Goal: Navigation & Orientation: Go to known website

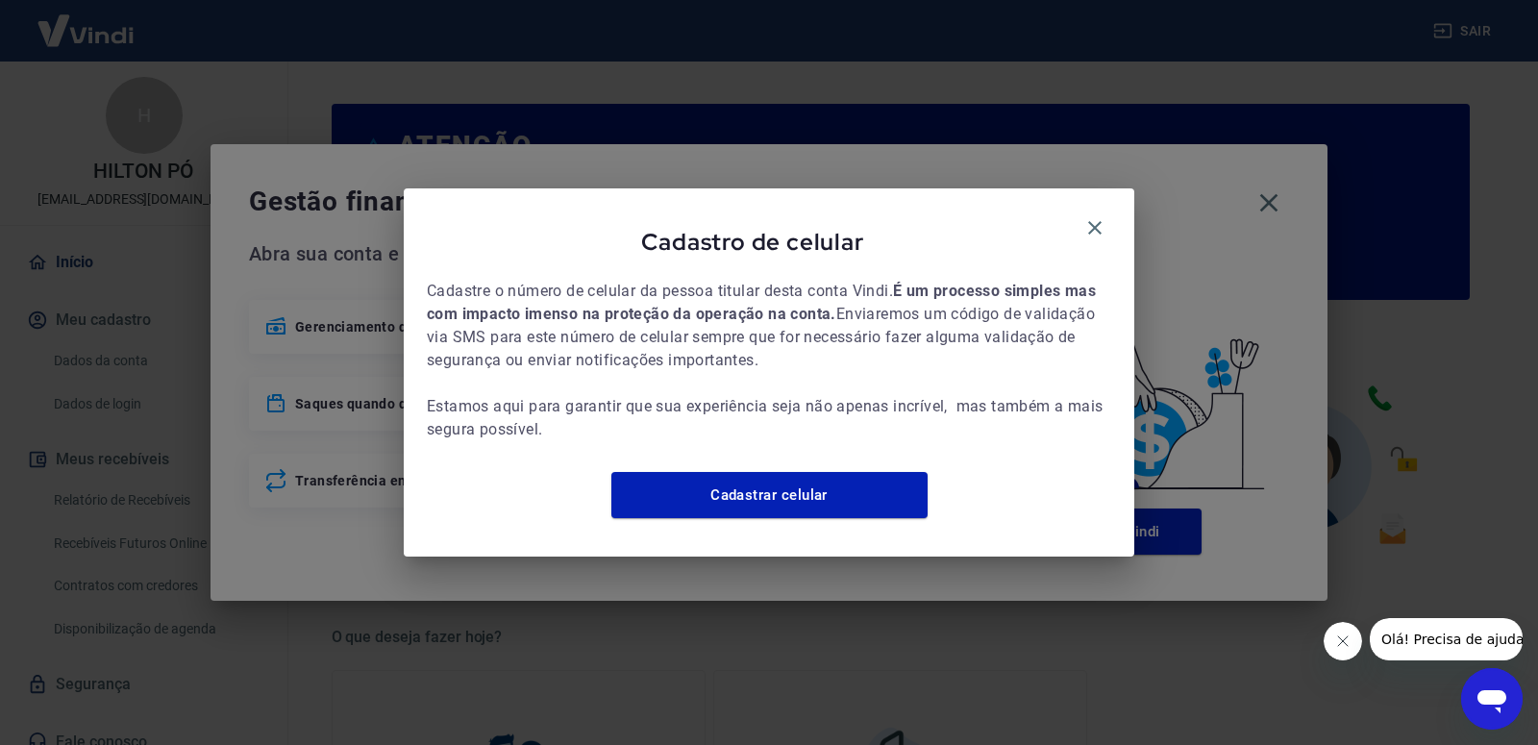
click at [1093, 221] on icon "button" at bounding box center [1094, 227] width 23 height 23
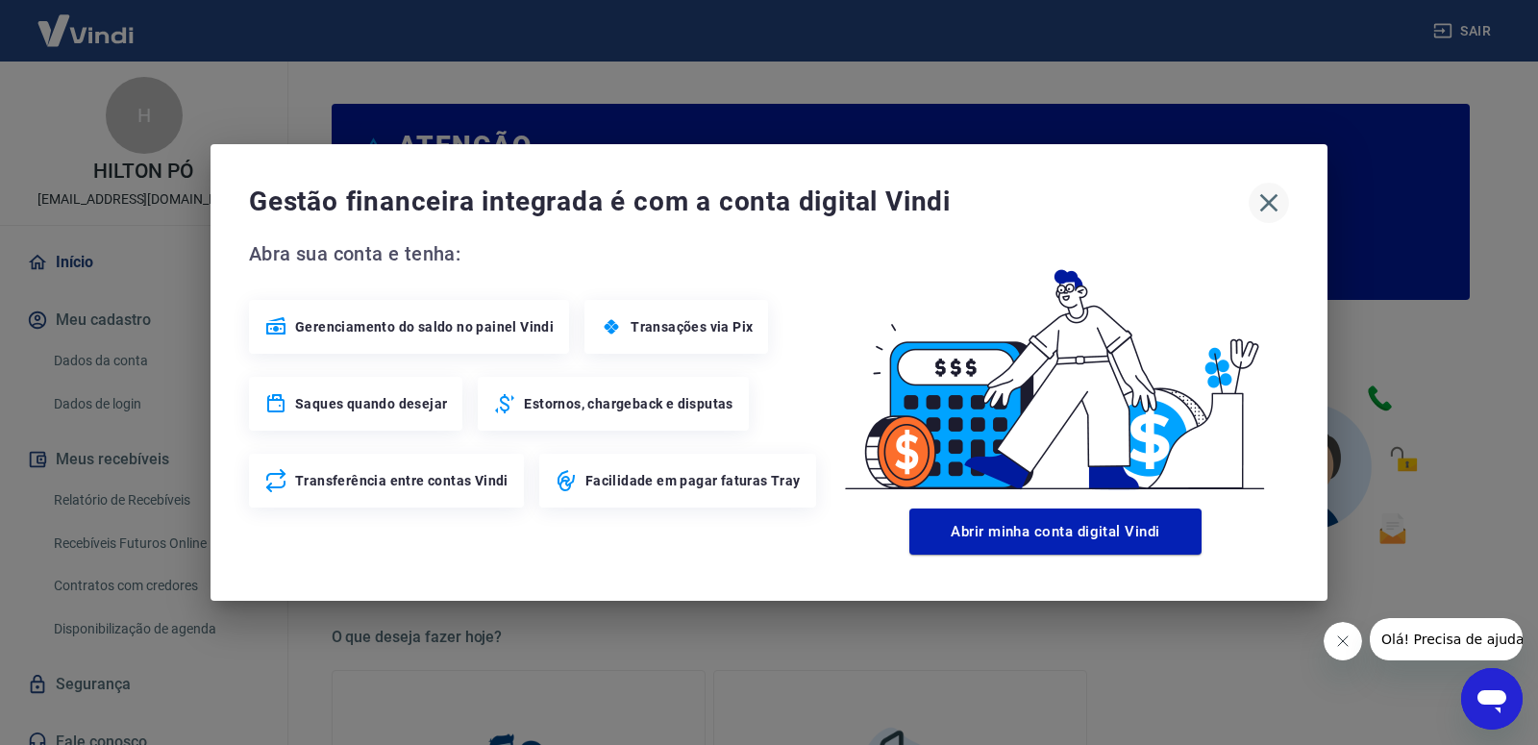
click at [1276, 197] on icon "button" at bounding box center [1268, 202] width 31 height 31
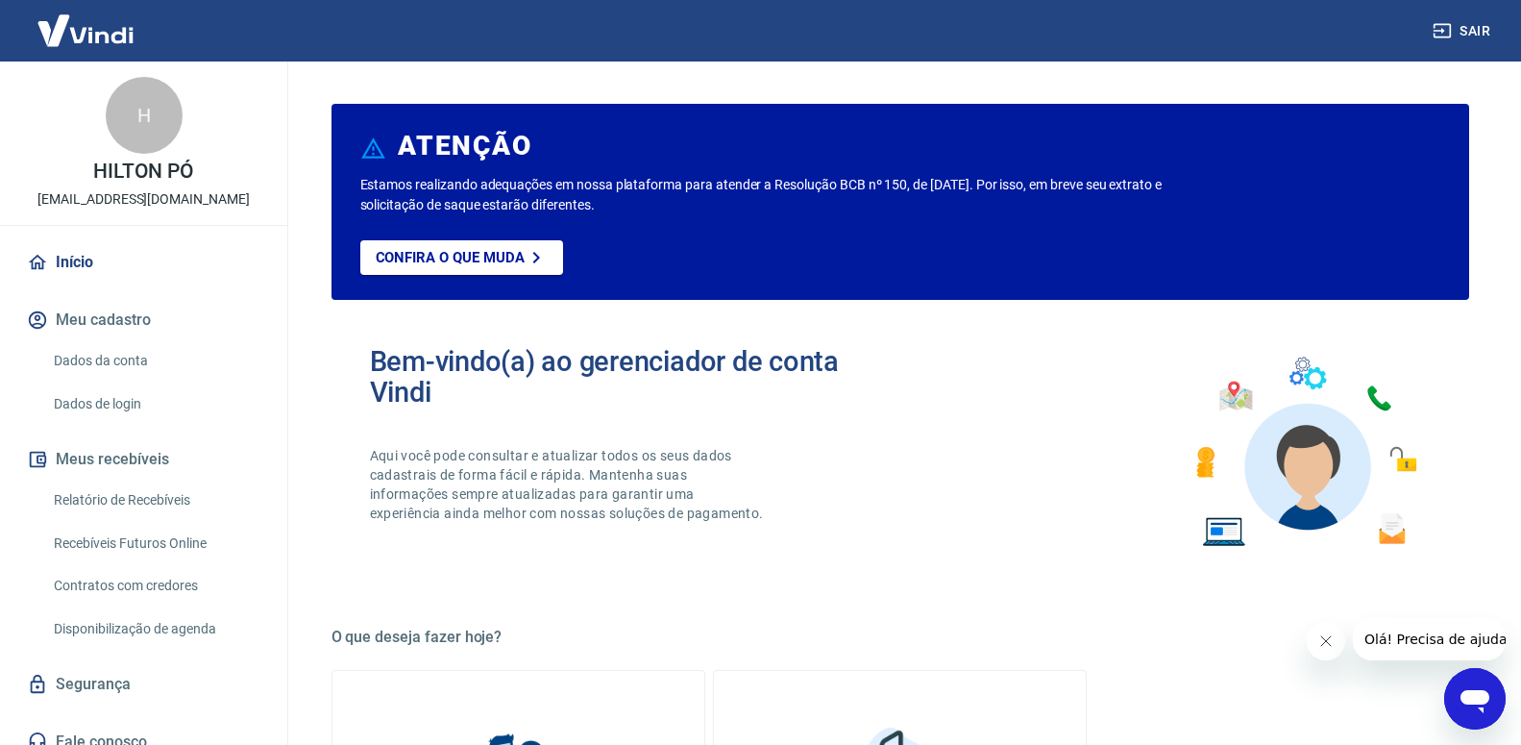
click at [95, 41] on img at bounding box center [85, 30] width 125 height 59
click at [96, 39] on img at bounding box center [85, 30] width 125 height 59
click at [97, 39] on img at bounding box center [85, 30] width 125 height 59
click at [98, 38] on img at bounding box center [85, 30] width 125 height 59
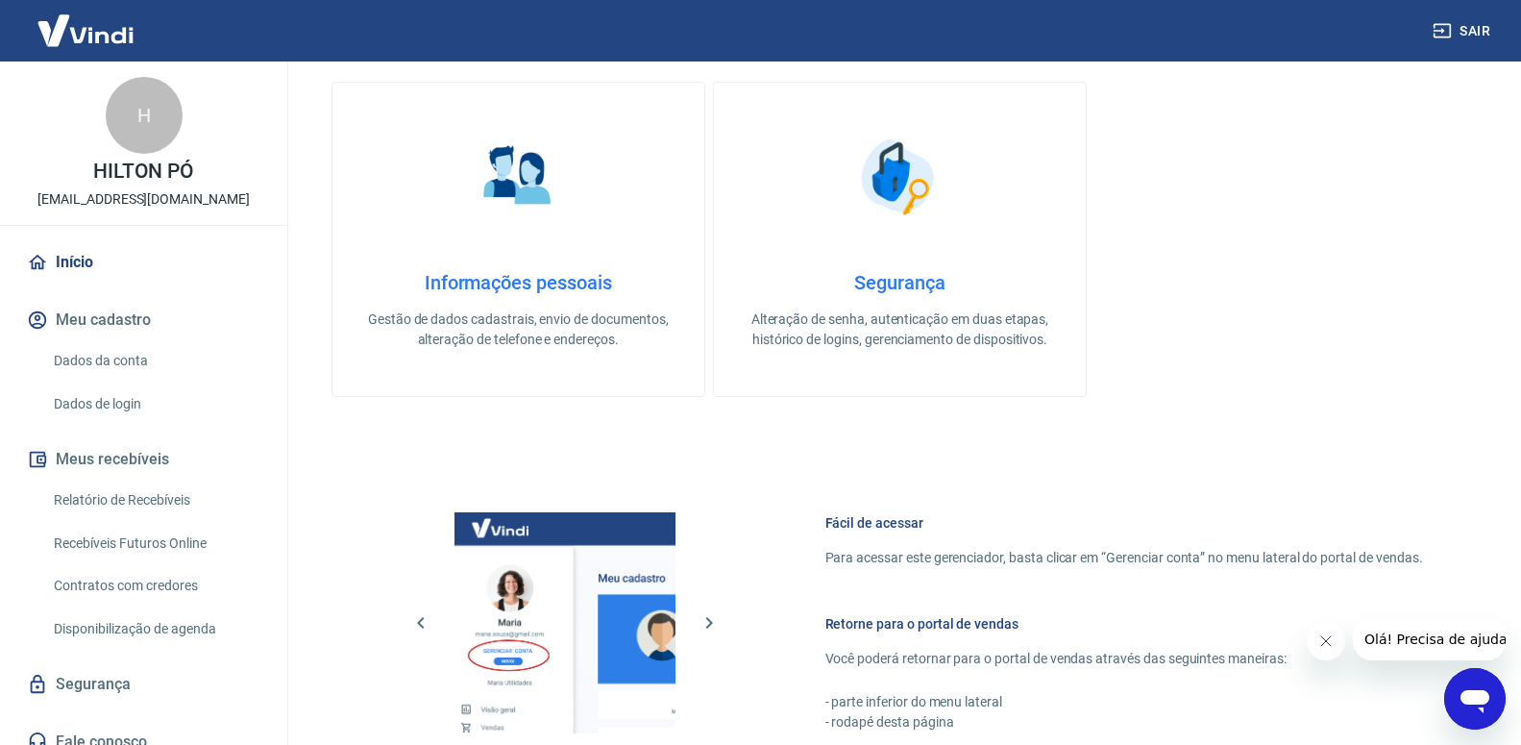
scroll to position [952, 0]
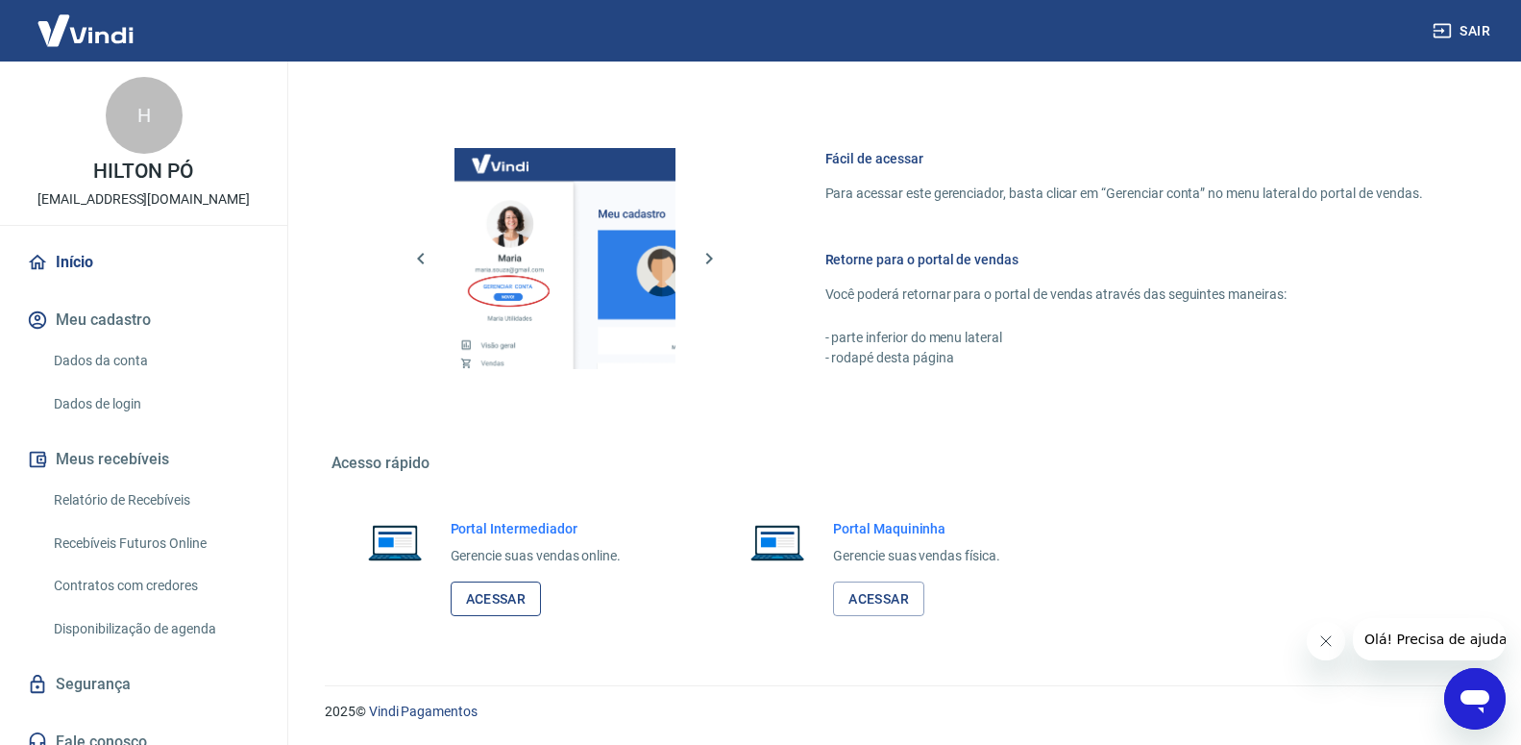
click at [515, 605] on link "Acessar" at bounding box center [496, 599] width 91 height 36
